Goal: Information Seeking & Learning: Learn about a topic

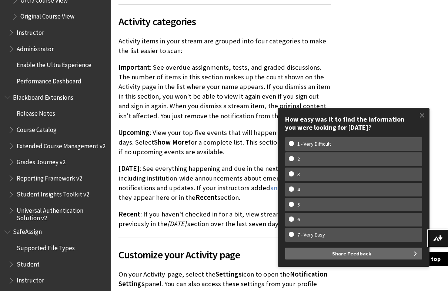
scroll to position [941, 0]
click at [29, 258] on span "Student" at bounding box center [57, 264] width 99 height 13
click at [15, 258] on span "Book outline for Blackboard SafeAssign" at bounding box center [12, 262] width 8 height 9
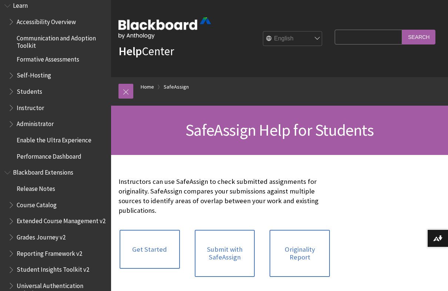
scroll to position [640, 0]
click at [8, 166] on span "Book outline for Blackboard Extensions" at bounding box center [8, 170] width 8 height 9
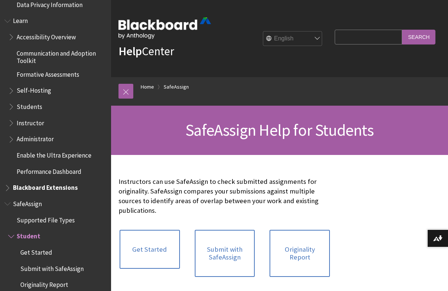
scroll to position [624, 0]
click at [13, 133] on span "Book outline for Blackboard Learn Help" at bounding box center [12, 137] width 8 height 9
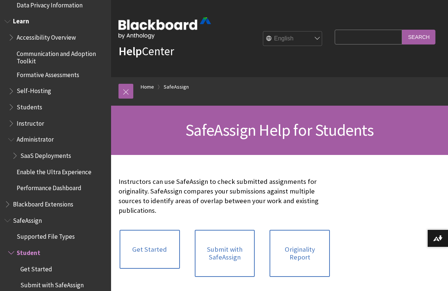
scroll to position [626, 0]
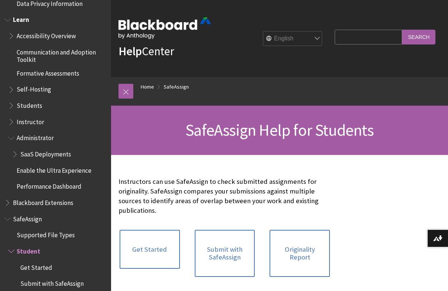
click at [11, 148] on ul "SaaS Deployments" at bounding box center [57, 154] width 99 height 13
click at [10, 132] on span "Book outline for Blackboard Learn Help" at bounding box center [12, 136] width 8 height 9
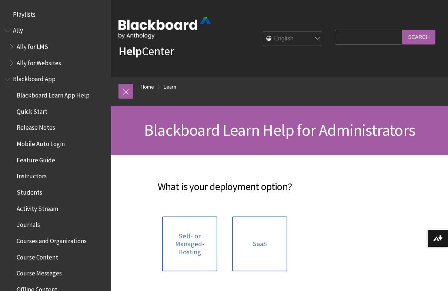
click at [56, 160] on span "Feature Guide" at bounding box center [57, 160] width 99 height 13
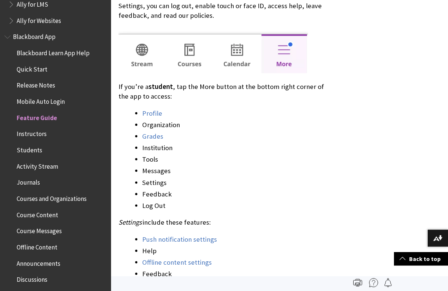
scroll to position [43, 0]
click at [42, 163] on span "Activity Stream" at bounding box center [38, 165] width 42 height 10
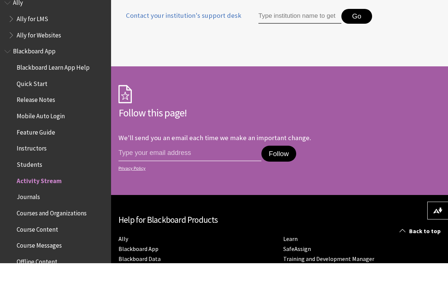
scroll to position [0, 0]
